Goal: Task Accomplishment & Management: Manage account settings

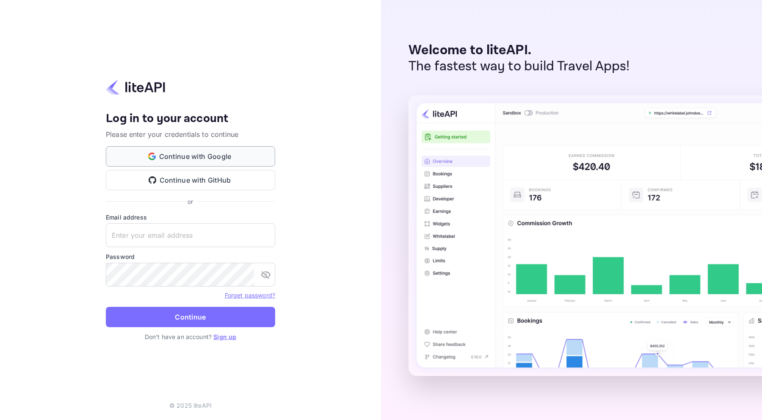
click at [190, 148] on button "Continue with Google" at bounding box center [190, 156] width 169 height 20
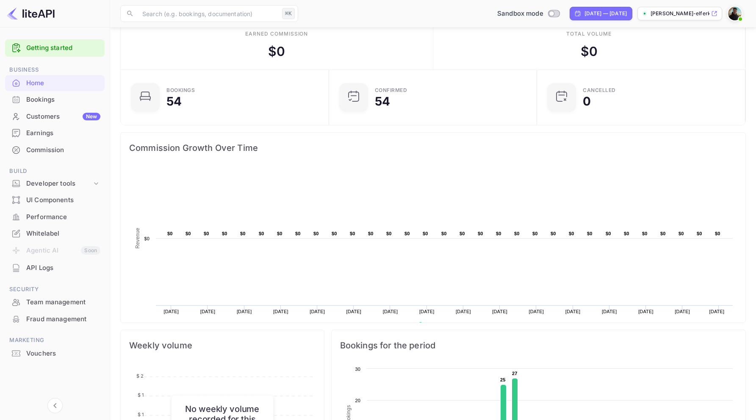
scroll to position [12, 0]
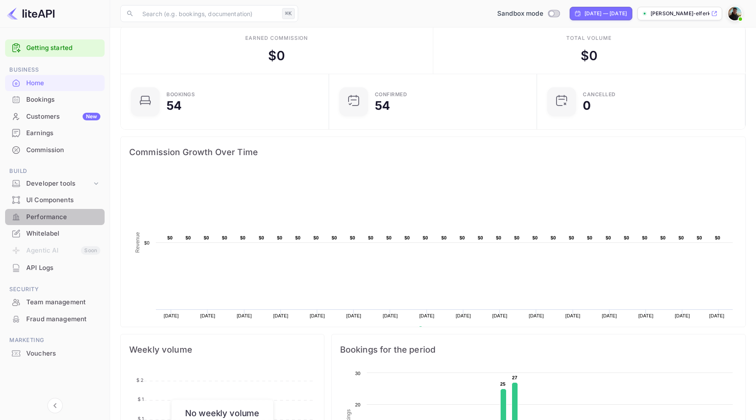
click at [73, 224] on div "Performance" at bounding box center [55, 217] width 100 height 17
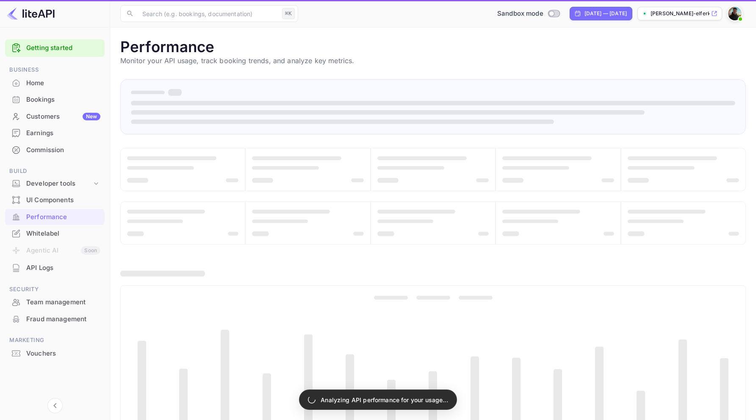
click at [66, 230] on div "Whitelabel" at bounding box center [63, 234] width 74 height 10
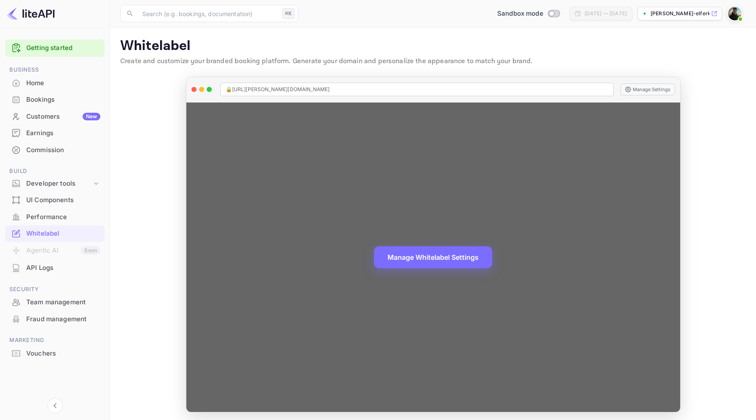
scroll to position [3, 0]
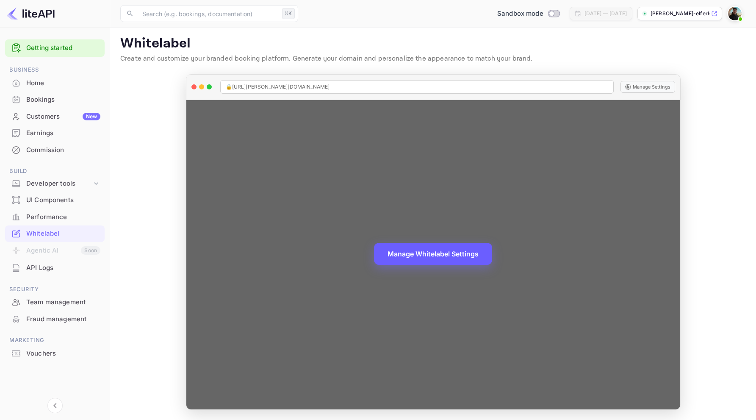
click at [412, 252] on button "Manage Whitelabel Settings" at bounding box center [433, 254] width 118 height 22
click at [646, 86] on button "Manage Settings" at bounding box center [647, 87] width 55 height 12
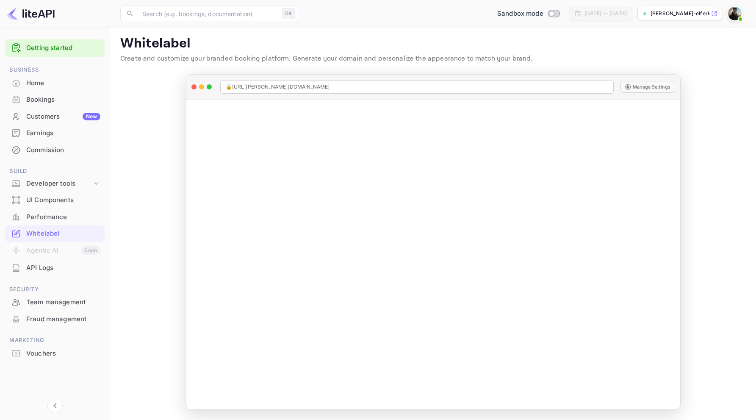
click at [61, 93] on div "Bookings" at bounding box center [55, 99] width 100 height 17
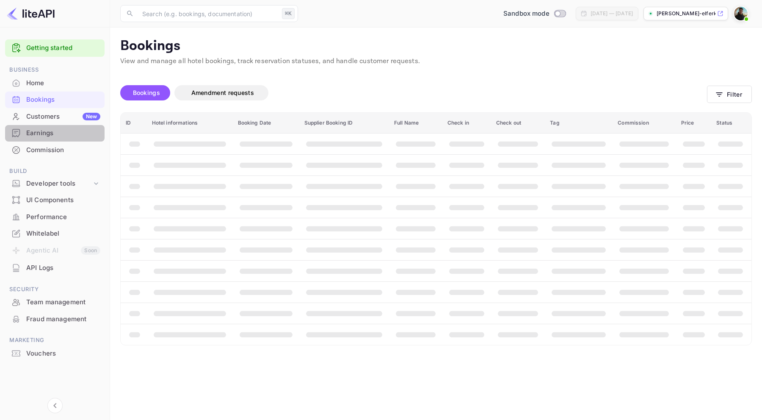
click at [60, 127] on div "Earnings" at bounding box center [55, 133] width 100 height 17
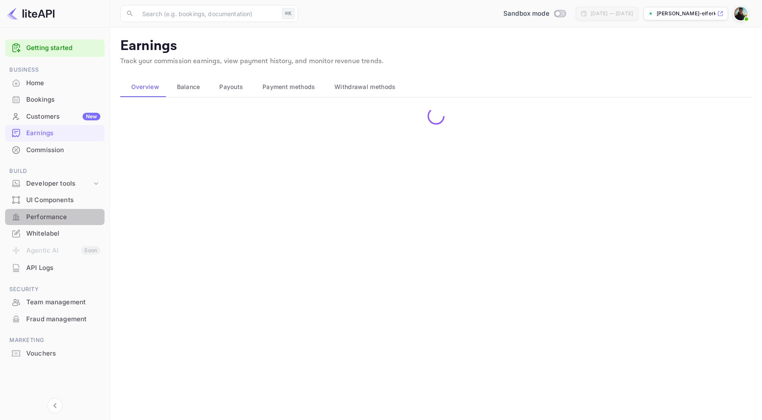
click at [65, 214] on div "Performance" at bounding box center [63, 217] width 74 height 10
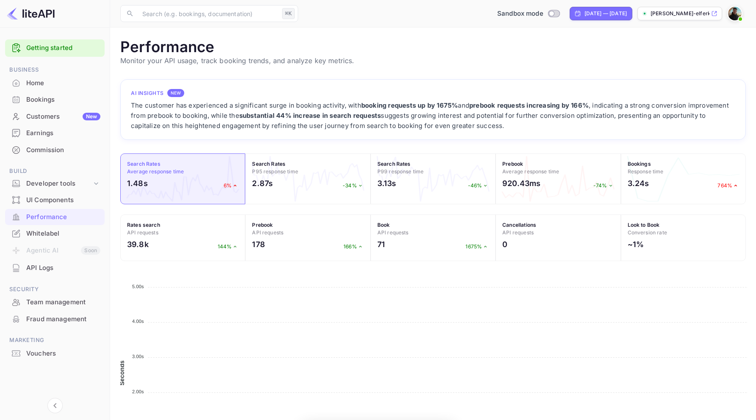
scroll to position [212, 619]
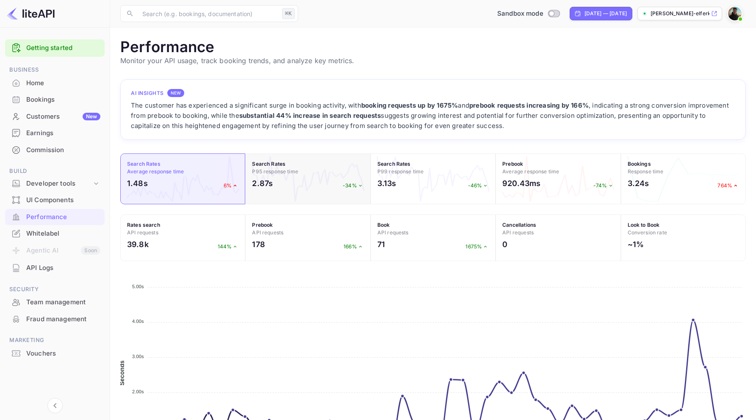
click at [266, 185] on h2 "2.87s" at bounding box center [262, 182] width 21 height 11
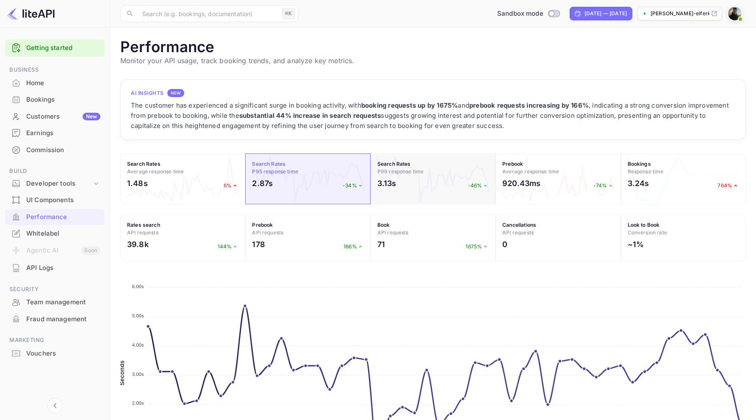
click at [414, 189] on div "3.13s -46%" at bounding box center [432, 185] width 111 height 16
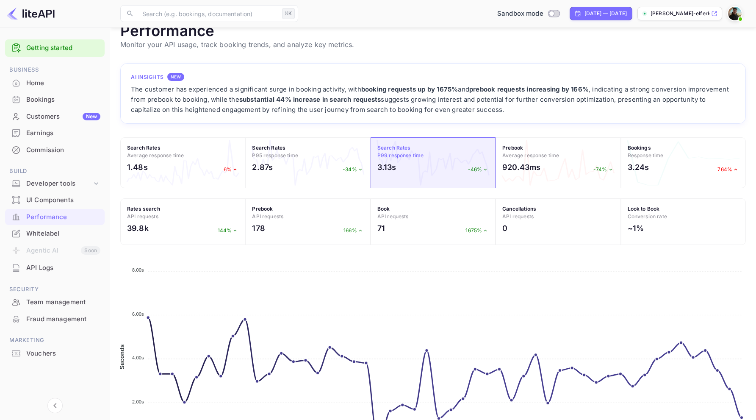
scroll to position [0, 0]
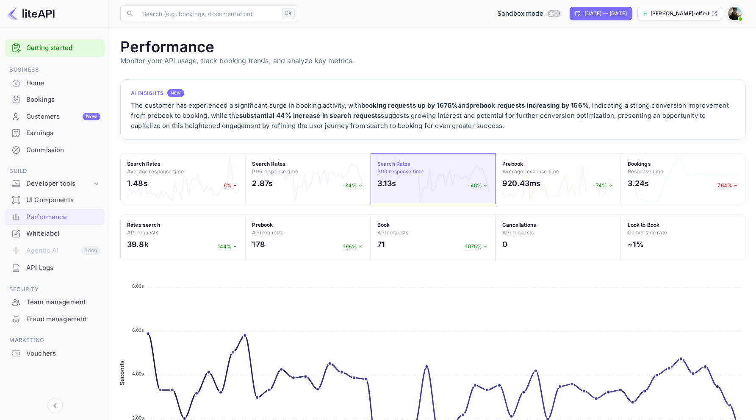
click at [57, 235] on div "Whitelabel" at bounding box center [63, 234] width 74 height 10
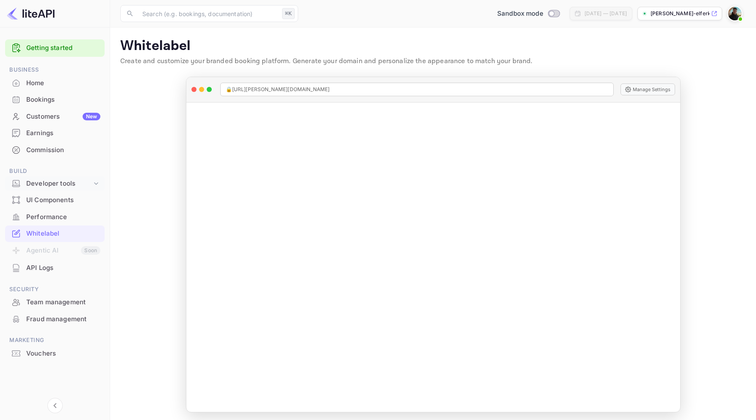
click at [68, 178] on div "Developer tools" at bounding box center [55, 183] width 100 height 15
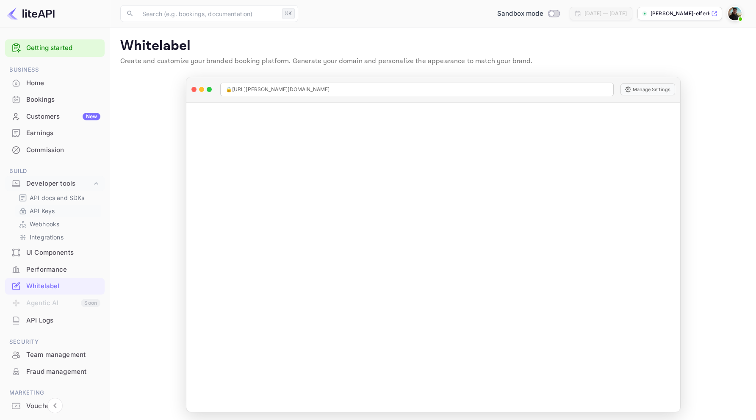
click at [50, 208] on p "API Keys" at bounding box center [42, 210] width 25 height 9
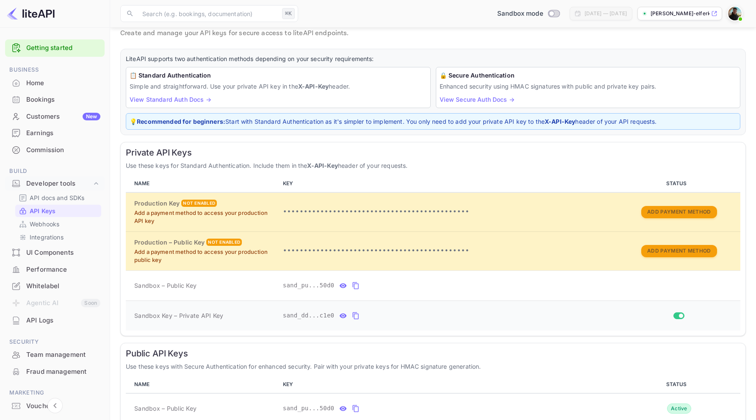
scroll to position [34, 0]
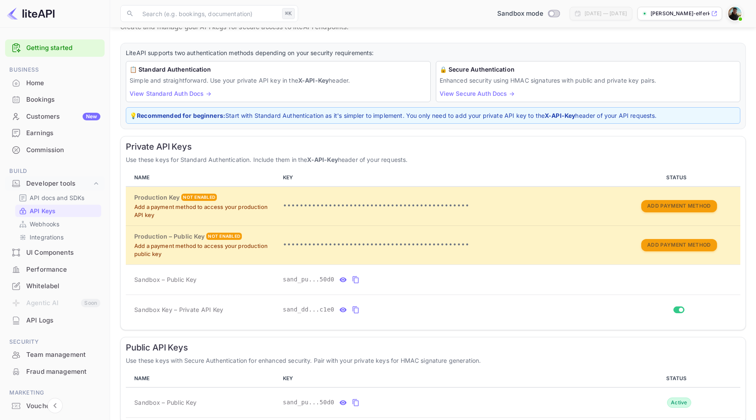
click at [50, 292] on div "Whitelabel" at bounding box center [55, 286] width 100 height 17
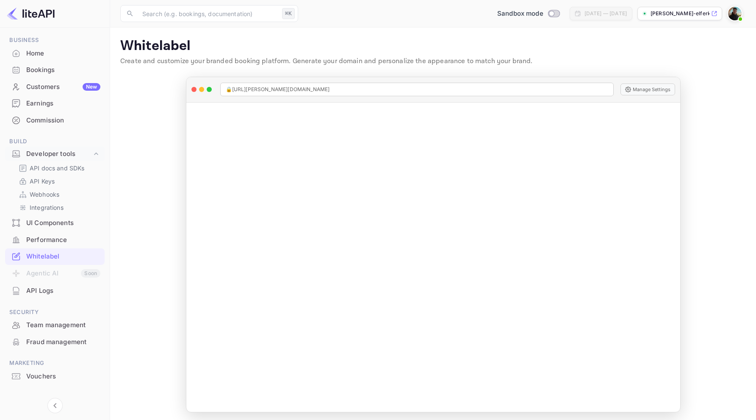
click at [241, 51] on p "Whitelabel" at bounding box center [432, 46] width 625 height 17
click at [239, 56] on p "Create and customize your branded booking platform. Generate your domain and pe…" at bounding box center [432, 61] width 625 height 10
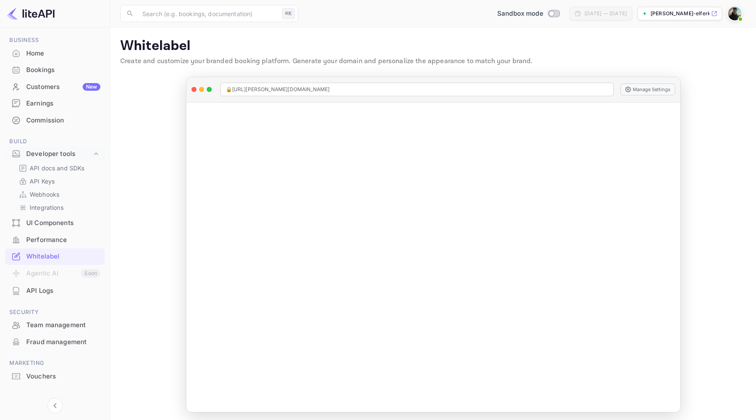
click at [239, 56] on p "Create and customize your branded booking platform. Generate your domain and pe…" at bounding box center [432, 61] width 625 height 10
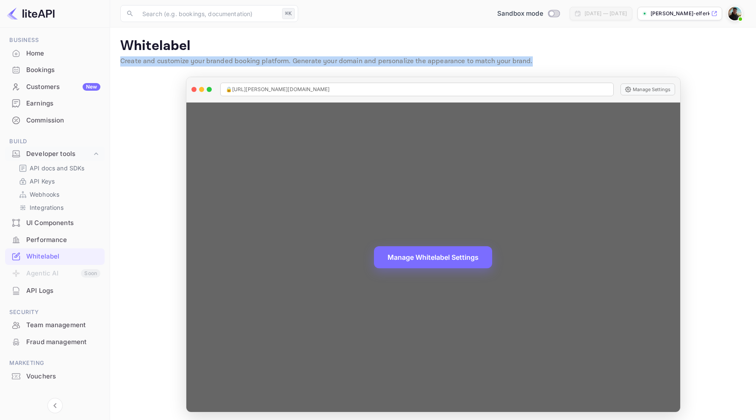
click at [196, 91] on div at bounding box center [201, 89] width 20 height 5
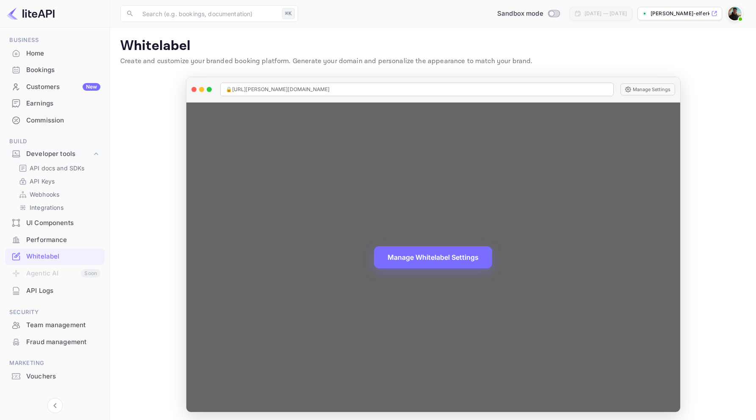
click at [193, 90] on div at bounding box center [193, 89] width 5 height 5
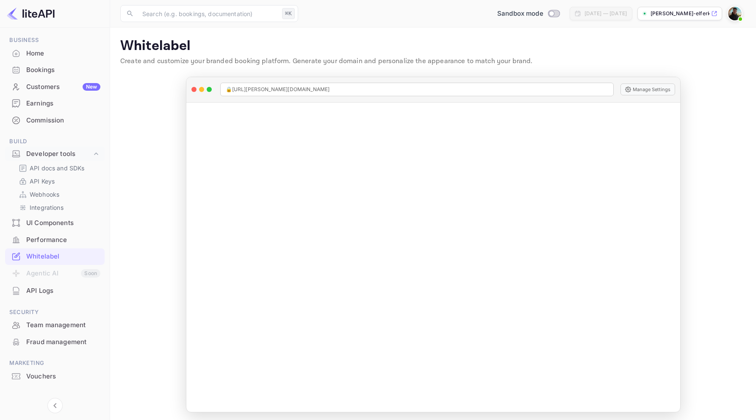
scroll to position [3, 0]
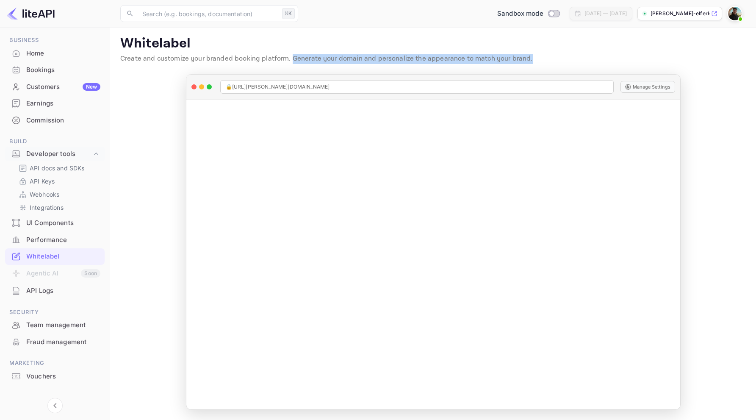
drag, startPoint x: 288, startPoint y: 57, endPoint x: 530, endPoint y: 56, distance: 241.8
click at [530, 56] on p "Create and customize your branded booking platform. Generate your domain and pe…" at bounding box center [432, 59] width 625 height 10
click at [289, 57] on p "Create and customize your branded booking platform. Generate your domain and pe…" at bounding box center [432, 59] width 625 height 10
